Goal: Transaction & Acquisition: Purchase product/service

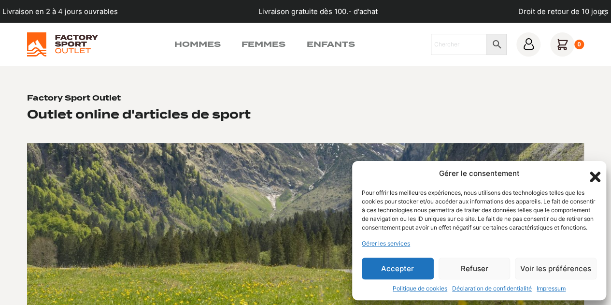
click at [385, 270] on button "Accepter" at bounding box center [398, 269] width 72 height 22
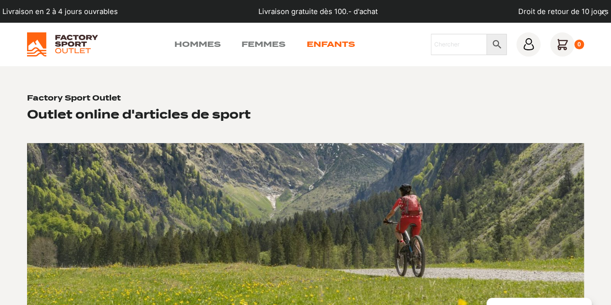
click at [323, 46] on link "Enfants" at bounding box center [330, 45] width 48 height 12
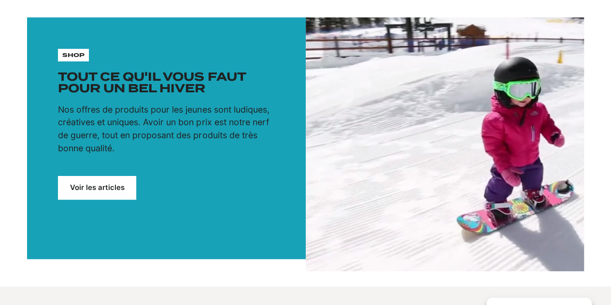
scroll to position [95, 0]
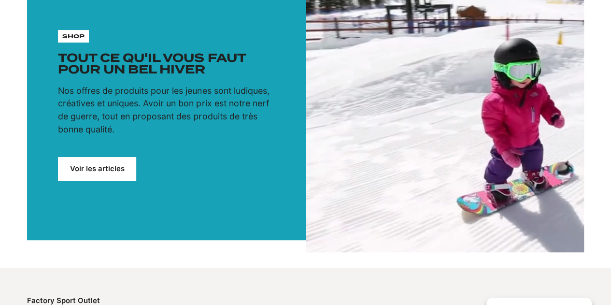
click at [87, 165] on link "Voir les articles" at bounding box center [97, 169] width 78 height 24
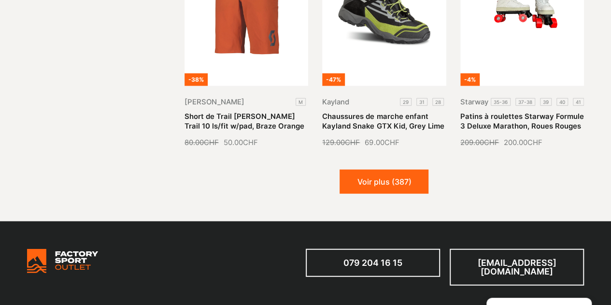
scroll to position [1119, 0]
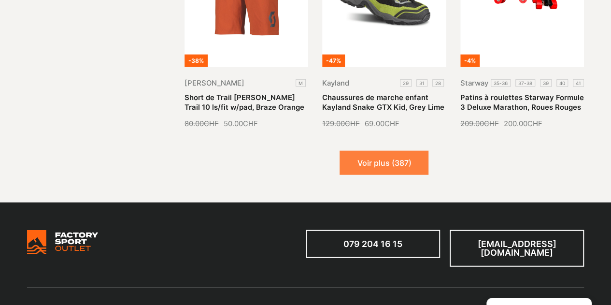
click at [403, 168] on button "Voir plus (387)" at bounding box center [384, 163] width 89 height 24
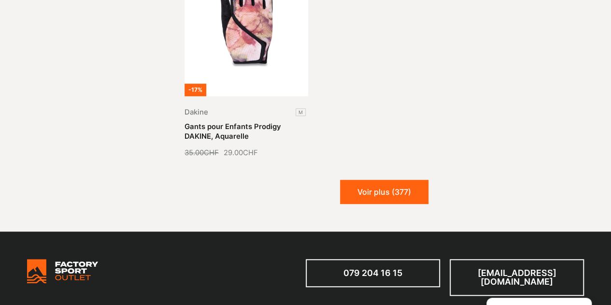
scroll to position [2069, 0]
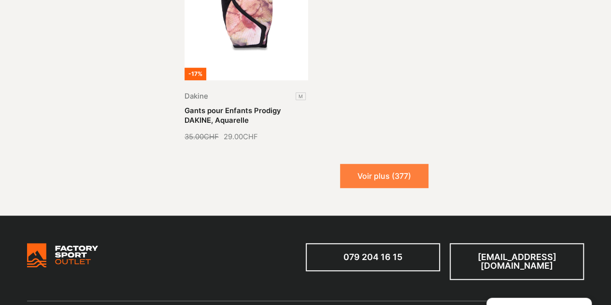
click at [393, 174] on button "Voir plus (377)" at bounding box center [384, 176] width 88 height 24
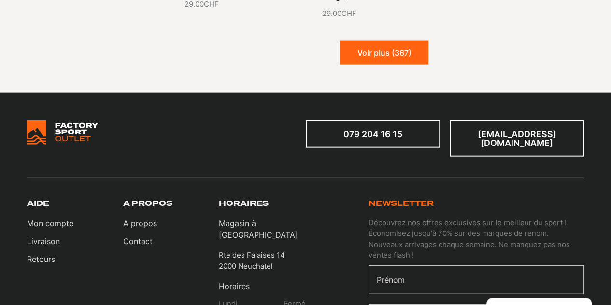
scroll to position [2920, 0]
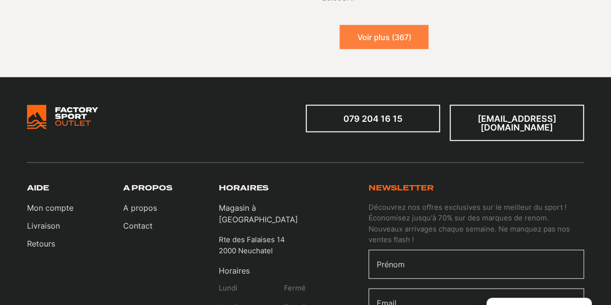
click at [389, 45] on button "Voir plus (367)" at bounding box center [384, 37] width 89 height 24
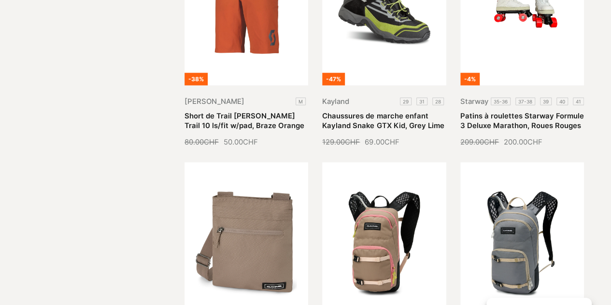
scroll to position [0, 0]
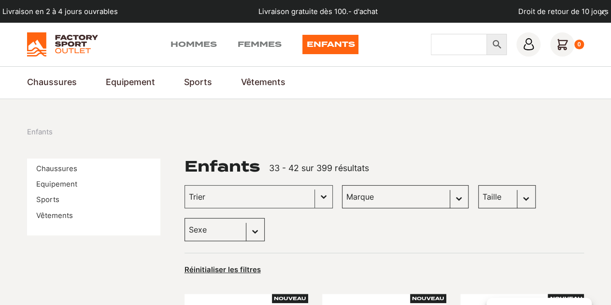
click at [448, 50] on input "Chercher" at bounding box center [459, 44] width 57 height 21
type input "ski"
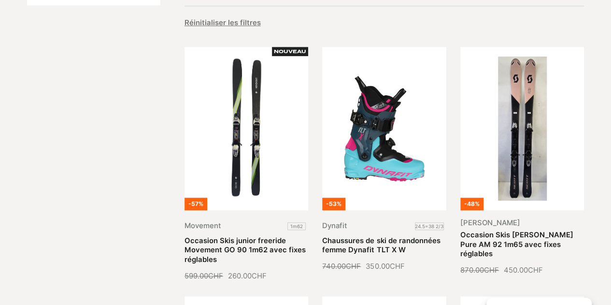
scroll to position [165, 0]
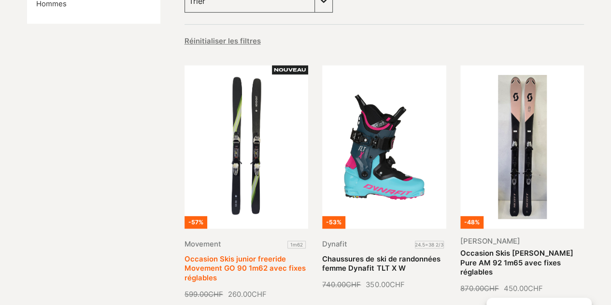
click at [239, 255] on link "Occasion Skis junior freeride Movement GO 90 1m62 avec fixes réglables" at bounding box center [245, 269] width 121 height 28
click at [240, 255] on link "Occasion Skis junior freeride Movement GO 90 1m62 avec fixes réglables" at bounding box center [245, 269] width 121 height 28
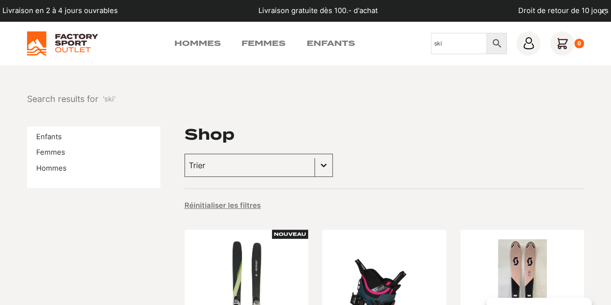
scroll to position [0, 0]
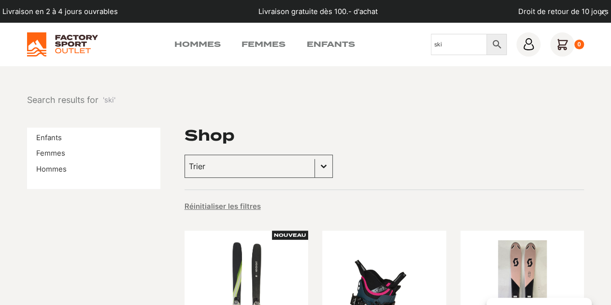
drag, startPoint x: 450, startPoint y: 43, endPoint x: 364, endPoint y: 48, distance: 86.7
click at [364, 48] on div "Hommes Femmes Enfants Chercher ski × 0" at bounding box center [306, 44] width 558 height 24
type input "boots"
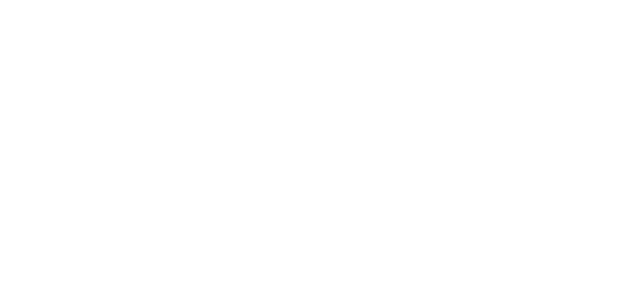
click at [606, 10] on body "Passer au contenu principal Atteindre le pied de page" at bounding box center [309, 152] width 619 height 305
click at [292, 136] on body "Passer au contenu principal Atteindre le pied de page" at bounding box center [309, 152] width 619 height 305
